Goal: Task Accomplishment & Management: Use online tool/utility

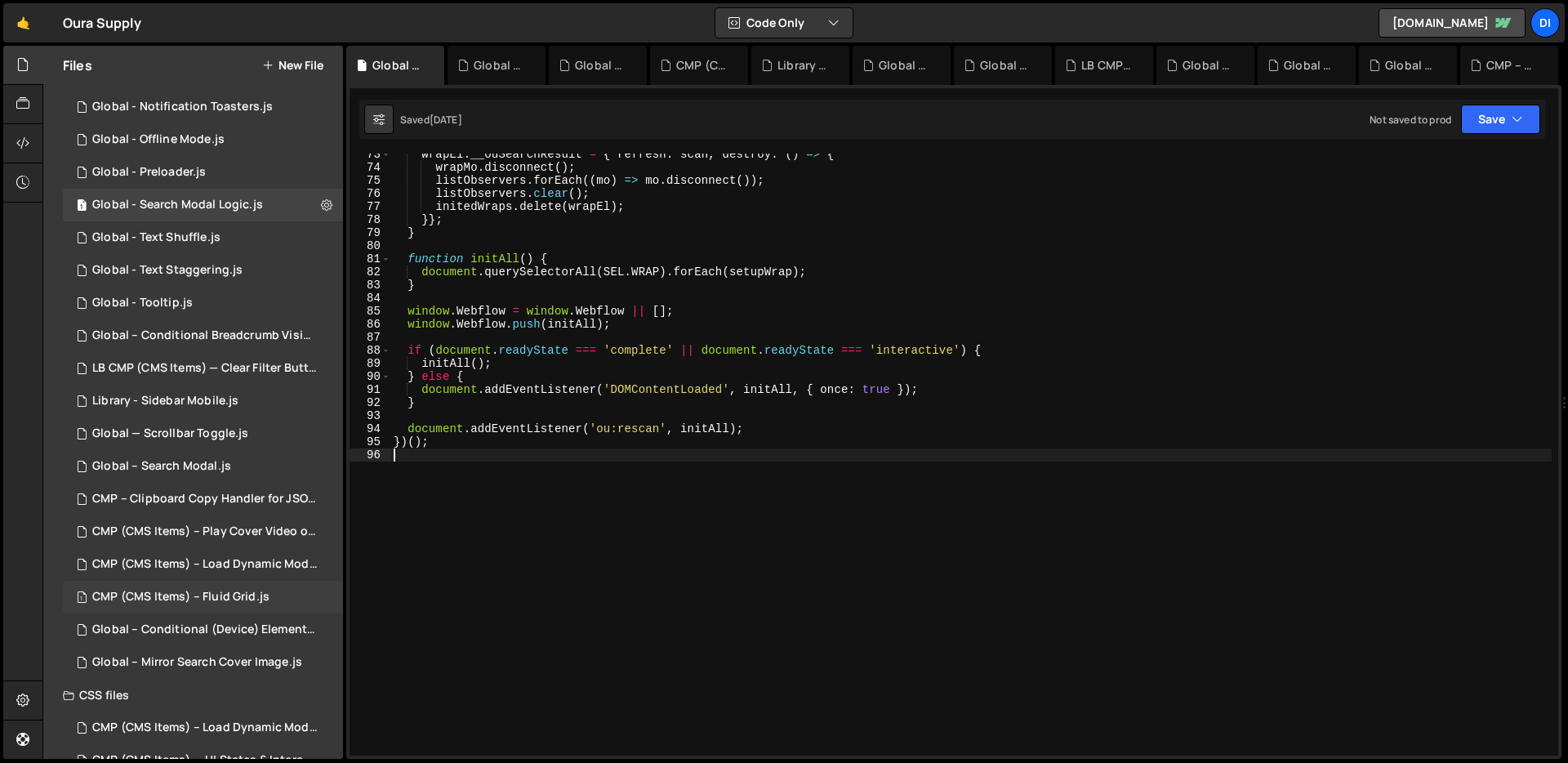
scroll to position [420, 0]
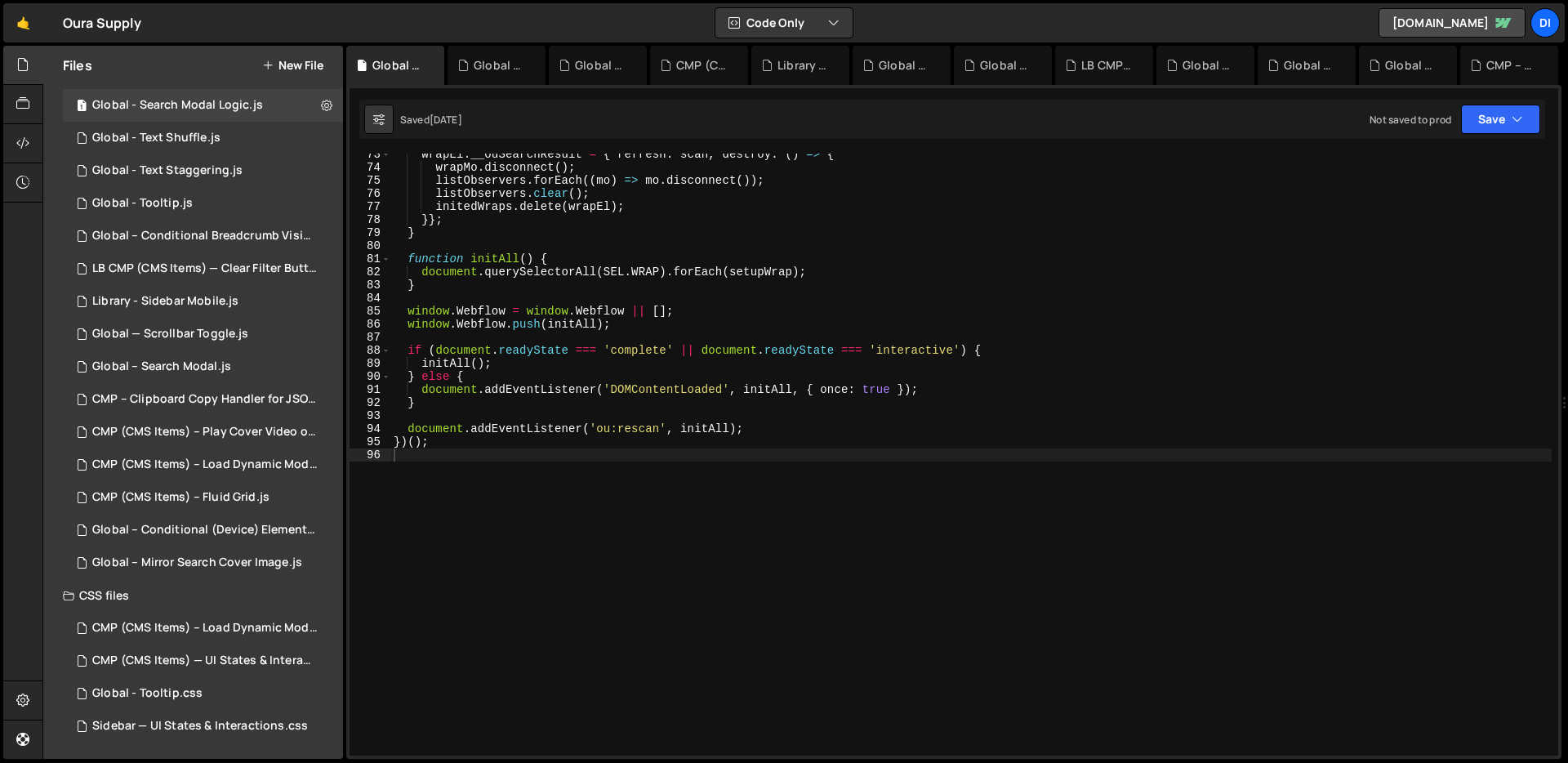
click at [309, 65] on button "New File" at bounding box center [292, 65] width 61 height 13
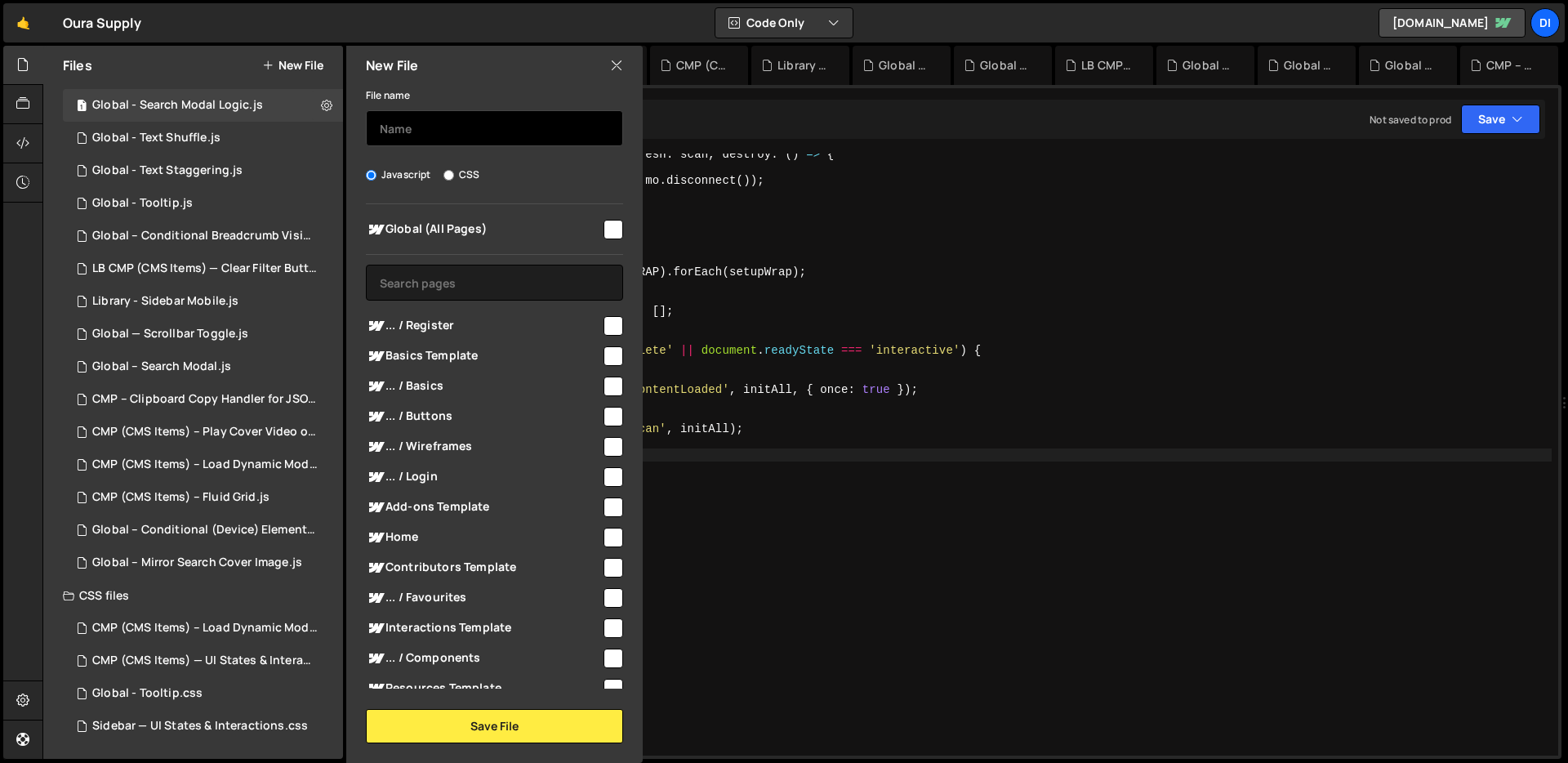
click at [491, 128] on input "text" at bounding box center [494, 128] width 257 height 36
type input "Global - Text Staggering"
click at [611, 232] on input "checkbox" at bounding box center [613, 229] width 19 height 19
checkbox input "true"
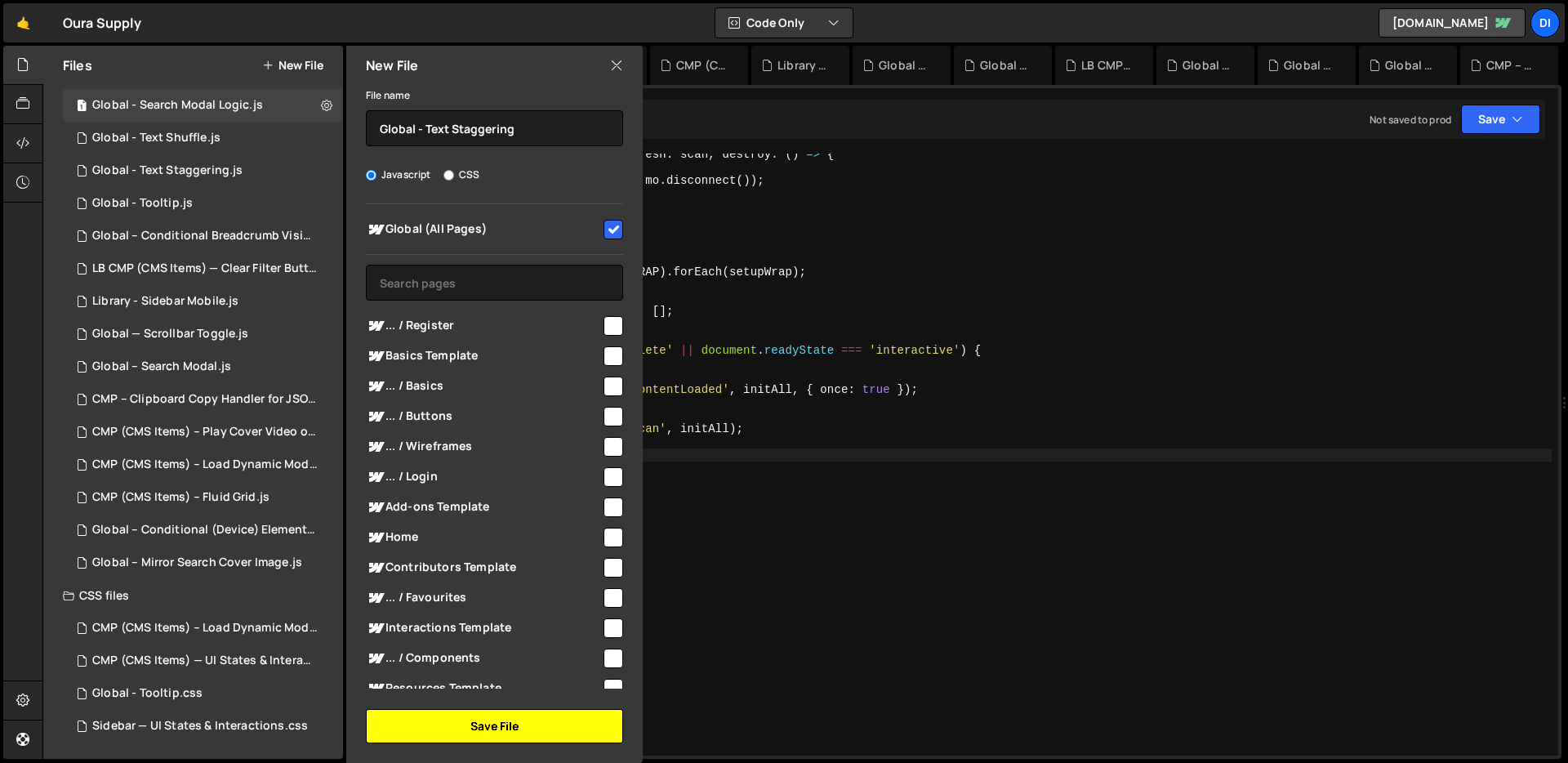
click at [506, 722] on button "Save File" at bounding box center [494, 726] width 257 height 34
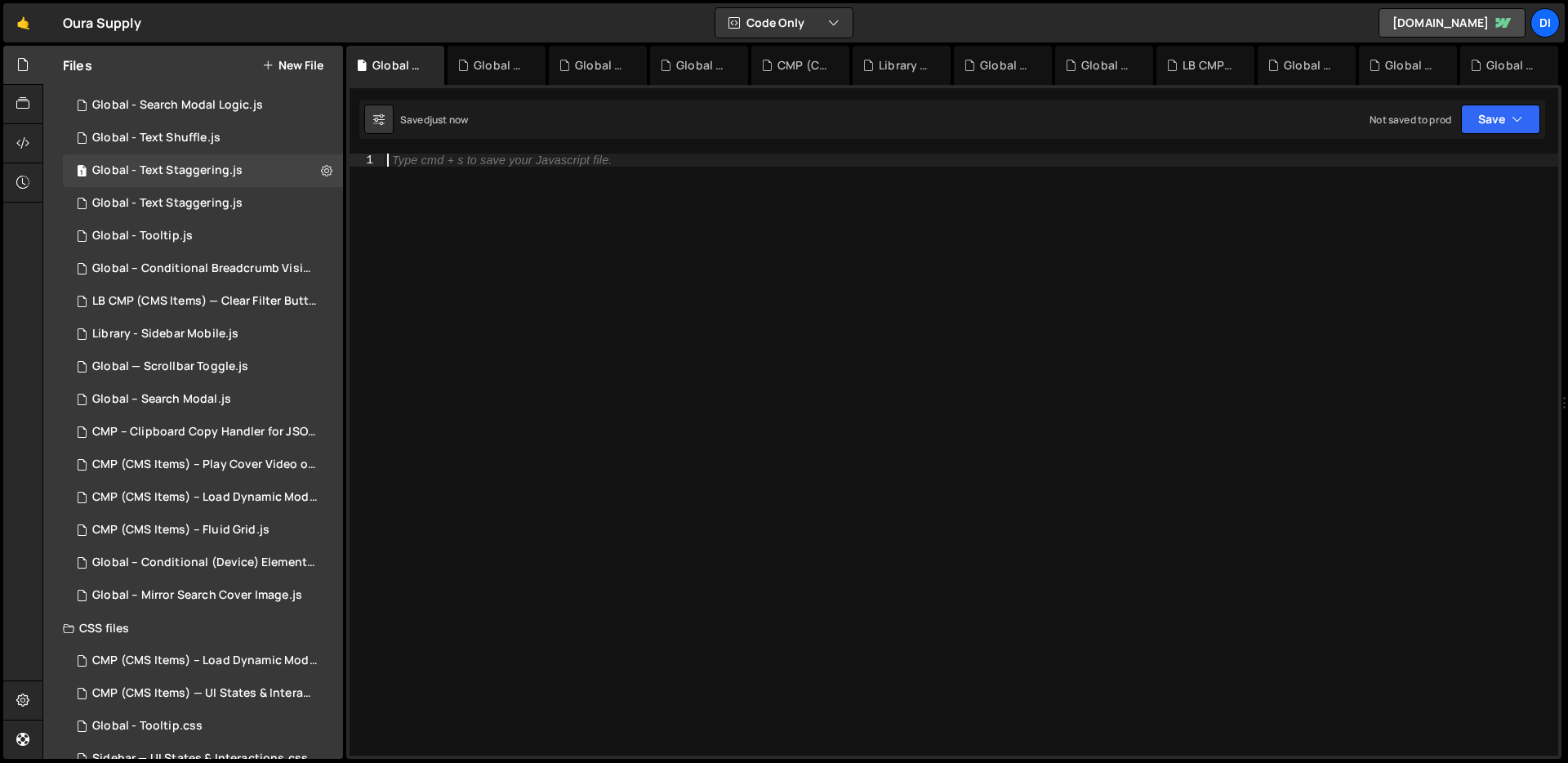
click at [616, 295] on div "Type cmd + s to save your Javascript file." at bounding box center [971, 467] width 1174 height 628
paste textarea "}"
type textarea "}"
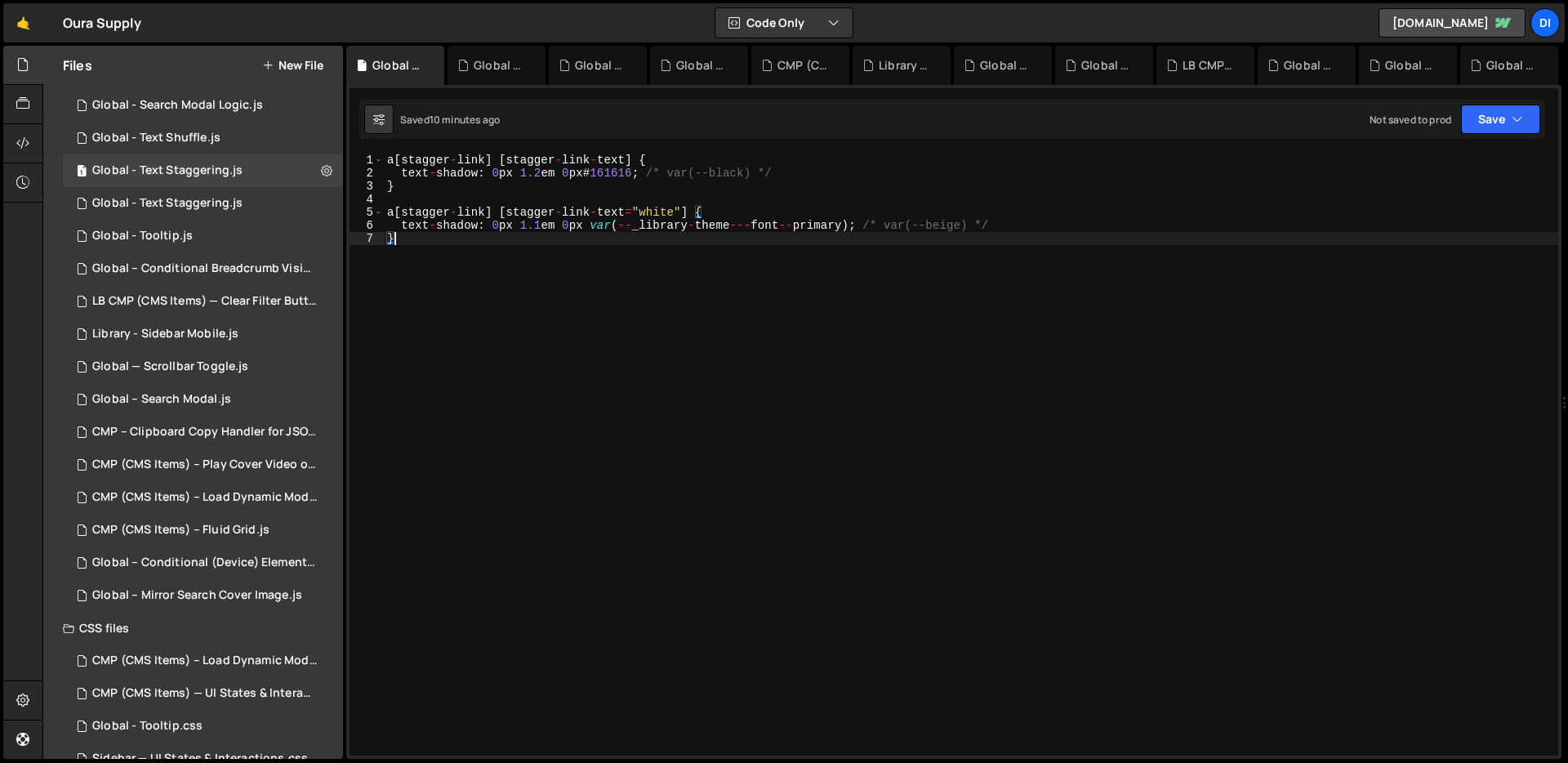
scroll to position [0, 0]
